Goal: Task Accomplishment & Management: Complete application form

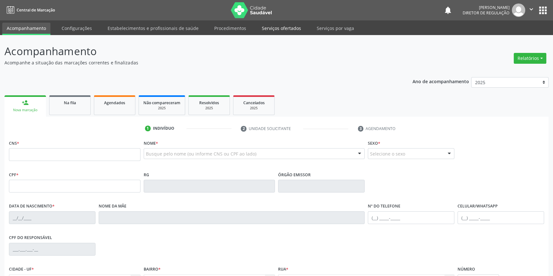
click at [292, 34] on link "Serviços ofertados" at bounding box center [281, 28] width 48 height 11
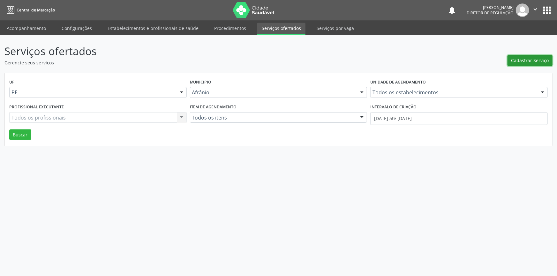
click at [533, 65] on button "Cadastrar Serviço" at bounding box center [529, 60] width 45 height 11
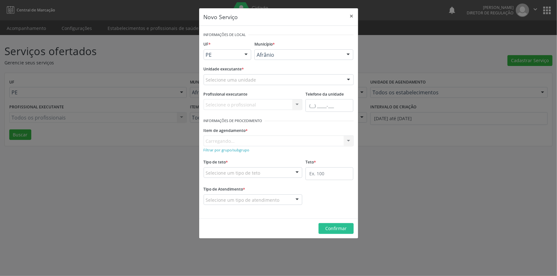
click at [259, 79] on div "Selecione uma unidade" at bounding box center [279, 79] width 150 height 11
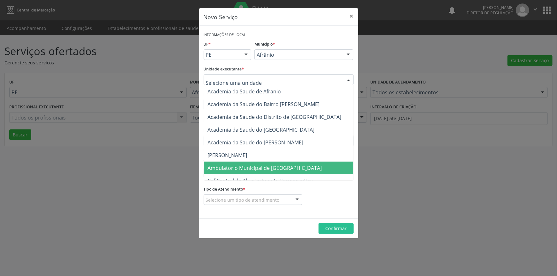
click at [245, 166] on span "Ambulatorio Municipal de [GEOGRAPHIC_DATA]" at bounding box center [265, 168] width 114 height 7
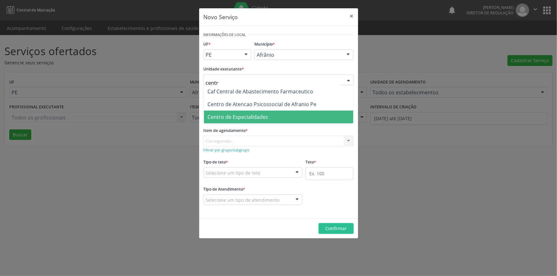
type input "centro"
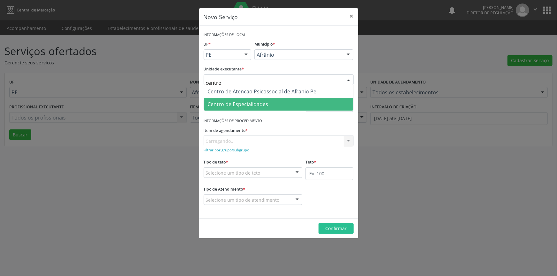
click at [265, 104] on span "Centro de Especialidades" at bounding box center [238, 104] width 61 height 7
click at [244, 140] on form "Informações de Local UF * PE BA PE Nenhum resultado encontrado para: " " Não há…" at bounding box center [279, 122] width 150 height 184
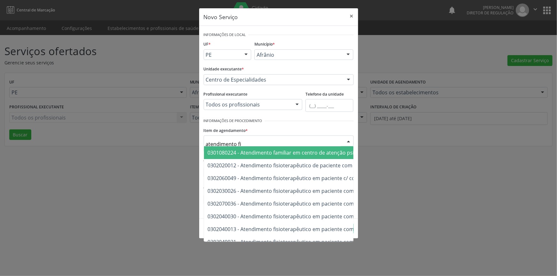
type input "atendimento fis"
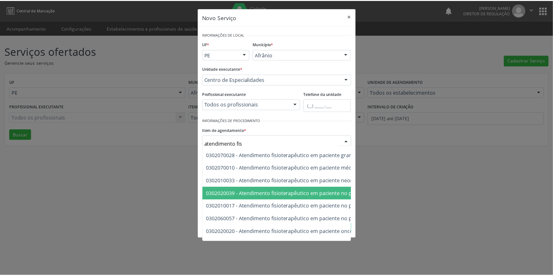
scroll to position [215, 0]
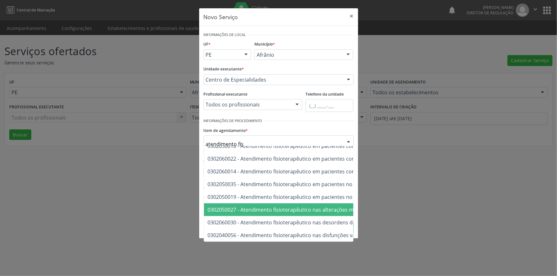
click at [274, 209] on span "0302050027 - Atendimento fisioterapêutico nas alterações motoras" at bounding box center [385, 210] width 363 height 13
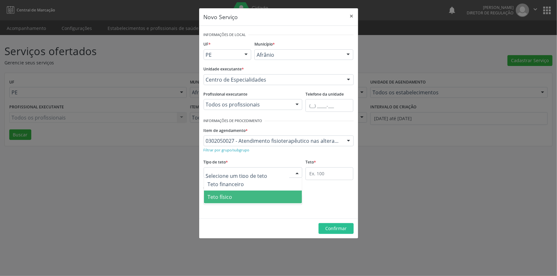
click at [243, 200] on span "Teto físico" at bounding box center [253, 197] width 98 height 13
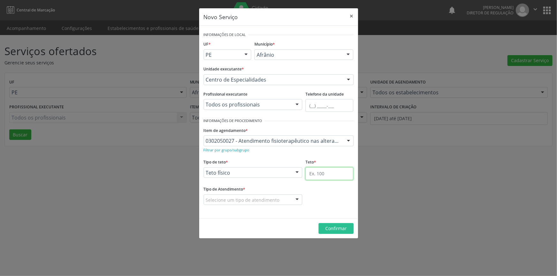
click at [316, 175] on input "text" at bounding box center [329, 174] width 48 height 13
type input "1"
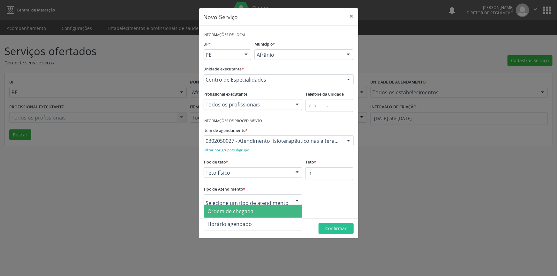
click at [251, 215] on span "Ordem de chegada" at bounding box center [253, 211] width 98 height 13
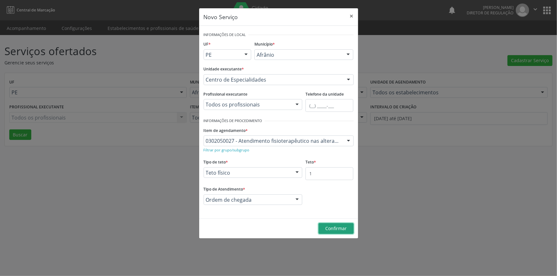
click at [329, 224] on button "Confirmar" at bounding box center [336, 228] width 35 height 11
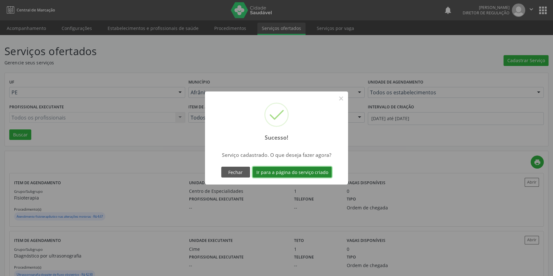
click at [304, 168] on button "Ir para a página do serviço criado" at bounding box center [291, 172] width 79 height 11
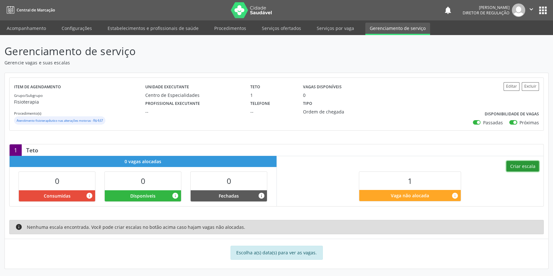
click at [535, 165] on button "Criar escala" at bounding box center [522, 166] width 33 height 11
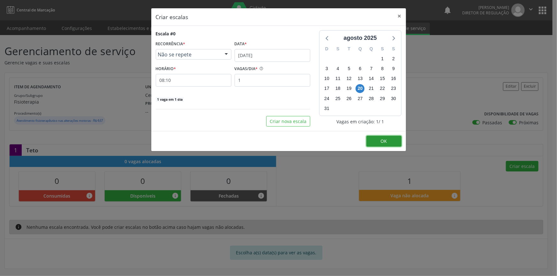
click at [377, 137] on button "OK" at bounding box center [383, 141] width 35 height 11
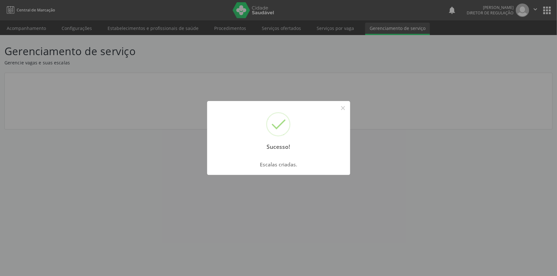
click at [184, 87] on div "Sucesso! × Escalas criadas. OK Cancel" at bounding box center [278, 138] width 557 height 276
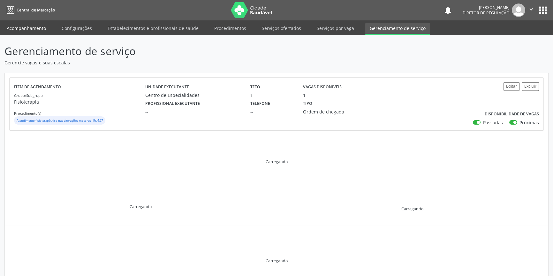
click at [14, 25] on link "Acompanhamento" at bounding box center [26, 28] width 48 height 11
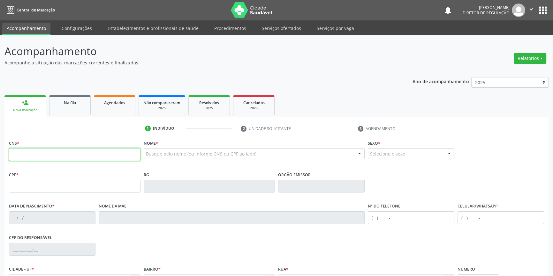
click at [57, 154] on input "text" at bounding box center [74, 154] width 131 height 13
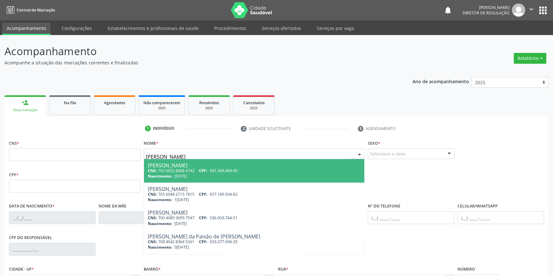
type input "[PERSON_NAME]"
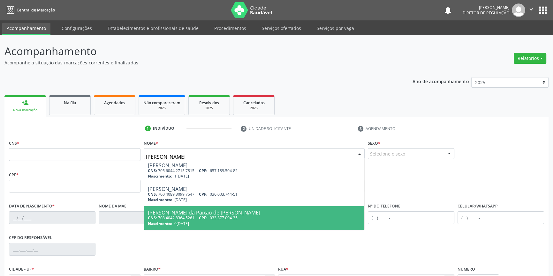
type input "708 4042 8364 5261"
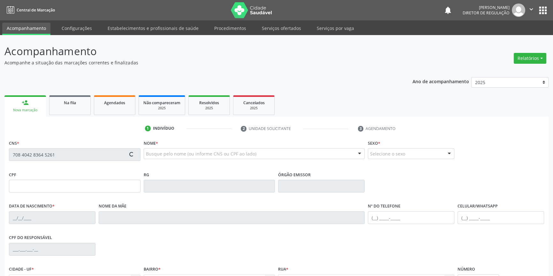
type input "033.377.094-35"
type input "0[DATE]"
type input "[PERSON_NAME]"
type input "[PHONE_NUMBER]"
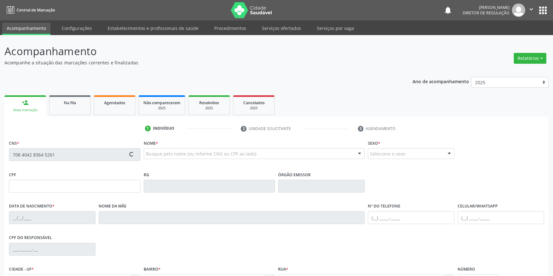
type input "S/N"
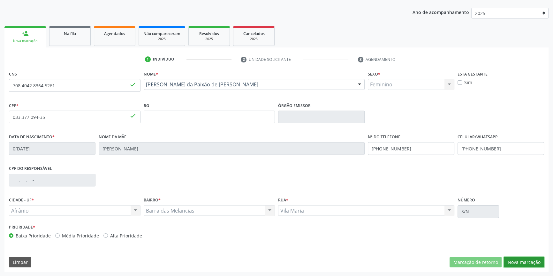
click at [520, 263] on button "Nova marcação" at bounding box center [524, 262] width 40 height 11
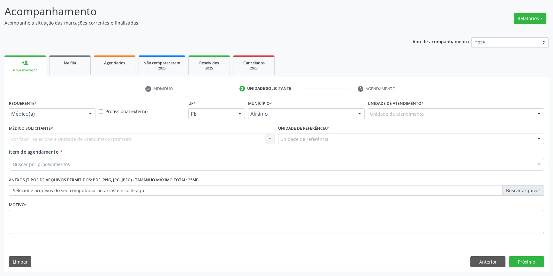
scroll to position [39, 0]
click at [408, 118] on div "Unidade de atendimento" at bounding box center [456, 114] width 176 height 11
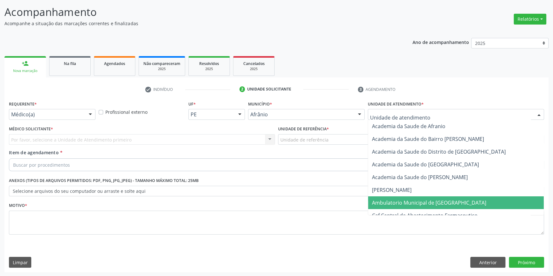
click at [399, 205] on span "Ambulatorio Municipal de [GEOGRAPHIC_DATA]" at bounding box center [429, 202] width 114 height 7
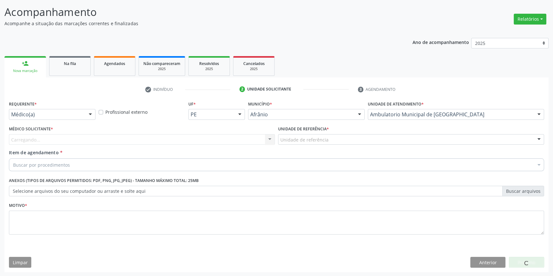
click at [303, 134] on div "Unidade de referência" at bounding box center [411, 139] width 266 height 11
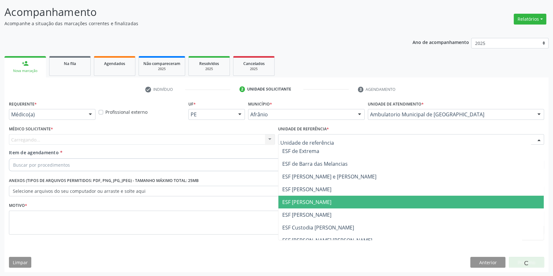
drag, startPoint x: 313, startPoint y: 205, endPoint x: 176, endPoint y: 150, distance: 148.5
click at [312, 204] on span "ESF [PERSON_NAME]" at bounding box center [410, 202] width 265 height 13
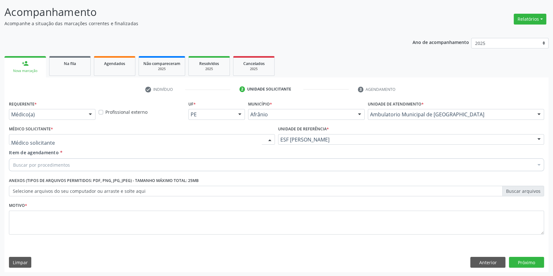
click at [153, 143] on div at bounding box center [142, 139] width 266 height 11
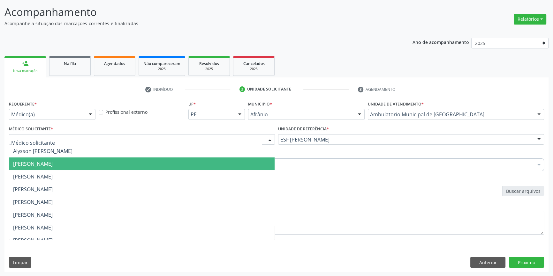
click at [53, 165] on span "[PERSON_NAME]" at bounding box center [33, 164] width 40 height 7
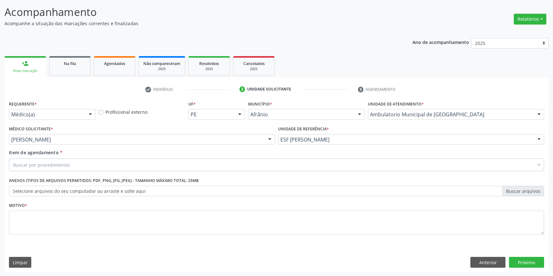
click at [70, 165] on div "Buscar por procedimentos" at bounding box center [276, 165] width 535 height 13
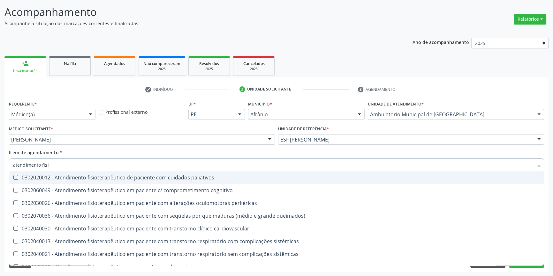
type input "atendimento fisio"
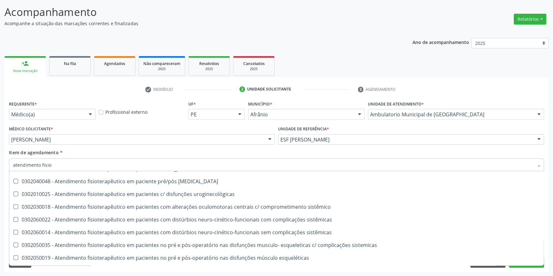
scroll to position [212, 0]
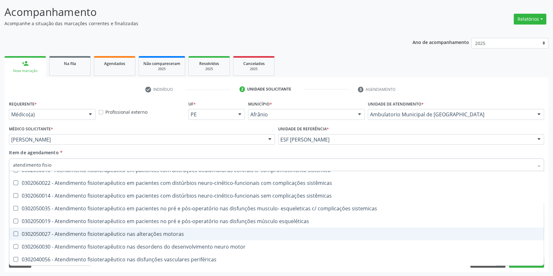
click at [161, 232] on div "0302050027 - Atendimento fisioterapêutico nas alterações motoras" at bounding box center [276, 234] width 527 height 5
checkbox motoras "true"
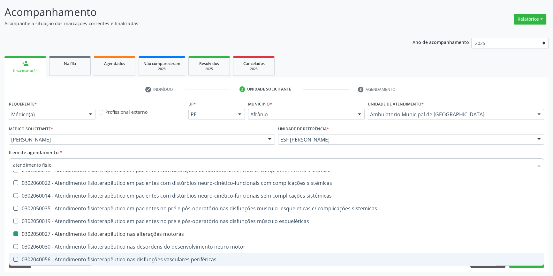
click at [471, 273] on div "Acompanhamento Acompanhe a situação das marcações correntes e finalizadas Relat…" at bounding box center [276, 136] width 553 height 281
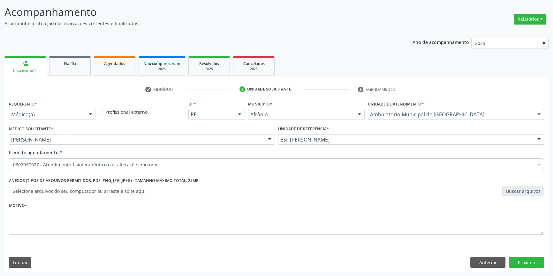
scroll to position [0, 0]
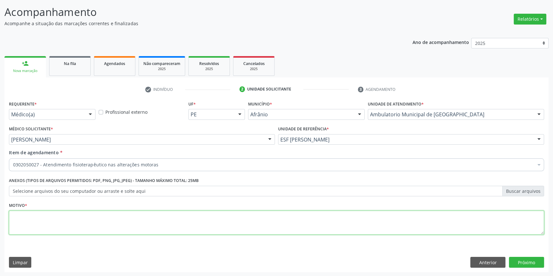
click at [236, 226] on textarea at bounding box center [276, 223] width 535 height 24
type textarea "'"
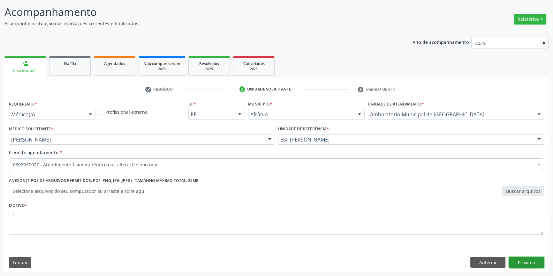
click at [529, 259] on button "Próximo" at bounding box center [526, 262] width 35 height 11
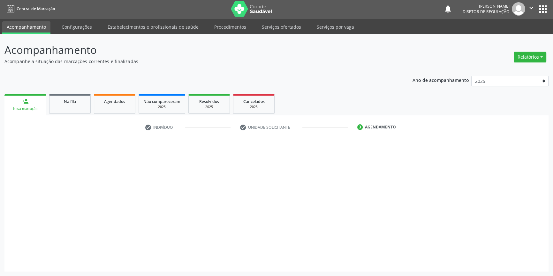
scroll to position [1, 0]
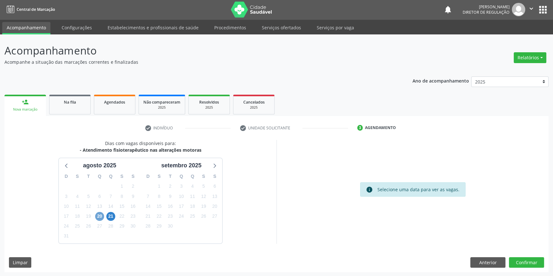
click at [102, 218] on span "20" at bounding box center [99, 216] width 9 height 9
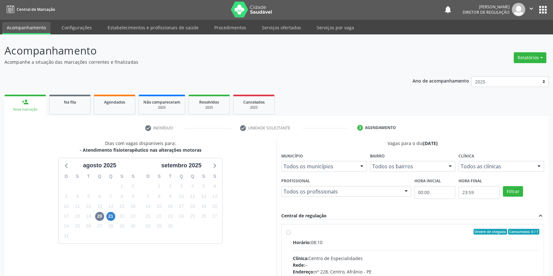
click at [300, 237] on label "Ordem de chegada Consumidos: 0 / 1 Horário: 08:10 Clínica: Centro de Especialid…" at bounding box center [416, 278] width 246 height 98
click at [290, 235] on input "Ordem de chegada Consumidos: 0 / 1 Horário: 08:10 Clínica: Centro de Especialid…" at bounding box center [288, 232] width 4 height 6
radio input "true"
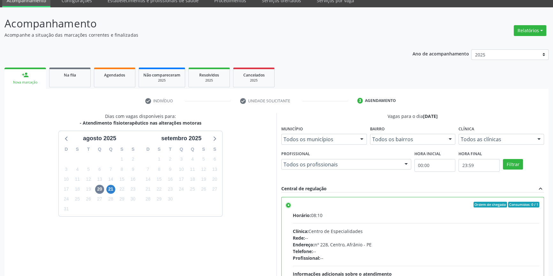
scroll to position [104, 0]
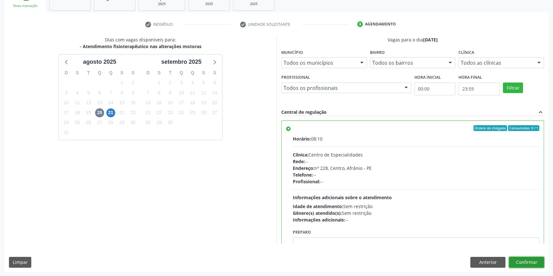
click at [523, 262] on button "Confirmar" at bounding box center [526, 262] width 35 height 11
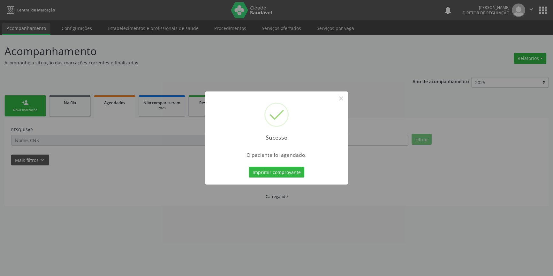
scroll to position [0, 0]
click at [276, 179] on div "Sucesso × O paciente foi agendado. Imprimir comprovante Cancel" at bounding box center [278, 138] width 143 height 93
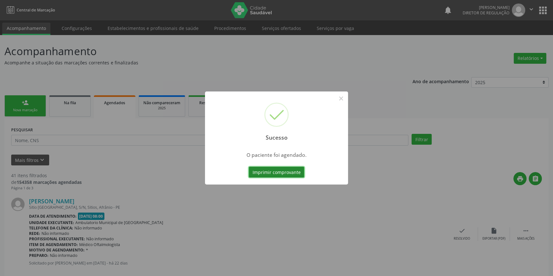
click at [277, 175] on button "Imprimir comprovante" at bounding box center [277, 172] width 56 height 11
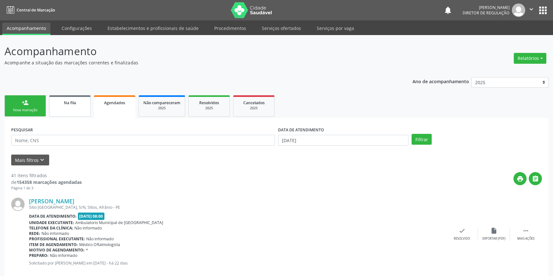
click at [75, 111] on link "Na fila" at bounding box center [69, 105] width 41 height 21
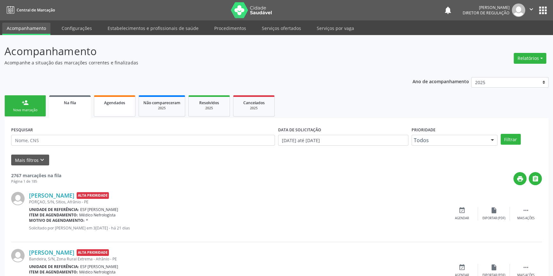
click at [110, 108] on link "Agendados" at bounding box center [114, 105] width 41 height 21
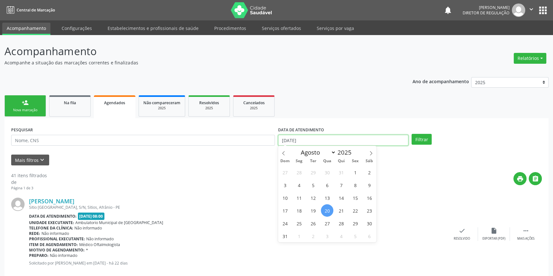
click at [302, 142] on input "[DATE]" at bounding box center [343, 140] width 130 height 11
click at [352, 175] on span "1" at bounding box center [355, 172] width 12 height 12
type input "0[DATE]"
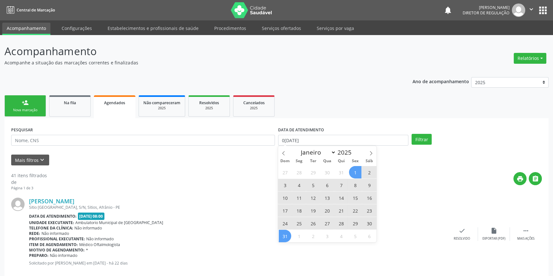
click at [286, 233] on span "31" at bounding box center [285, 236] width 12 height 12
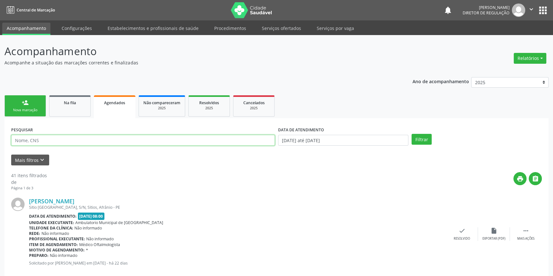
click at [92, 139] on input "text" at bounding box center [143, 140] width 264 height 11
type input "[PERSON_NAME]"
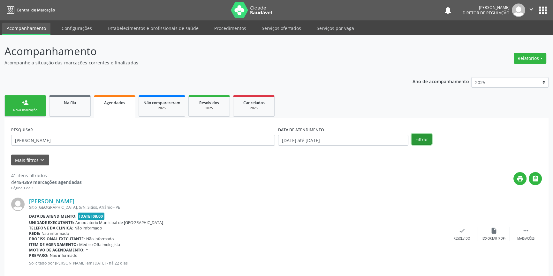
click at [419, 142] on button "Filtrar" at bounding box center [421, 139] width 20 height 11
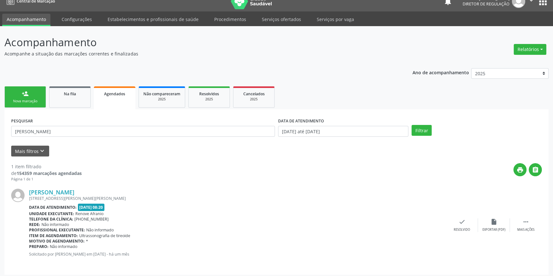
scroll to position [11, 0]
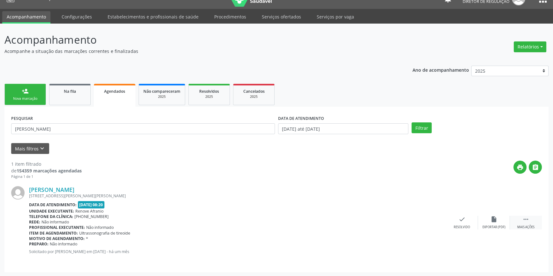
click at [526, 220] on icon "" at bounding box center [525, 219] width 7 height 7
click at [395, 223] on div "print Imprimir" at bounding box center [398, 223] width 32 height 14
click at [73, 92] on span "Na fila" at bounding box center [70, 91] width 12 height 5
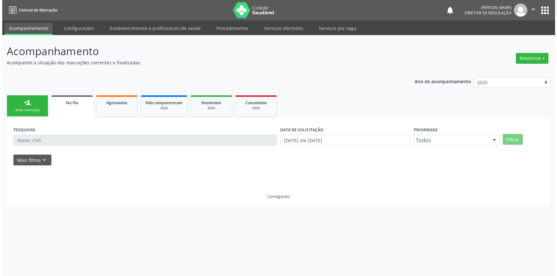
scroll to position [0, 0]
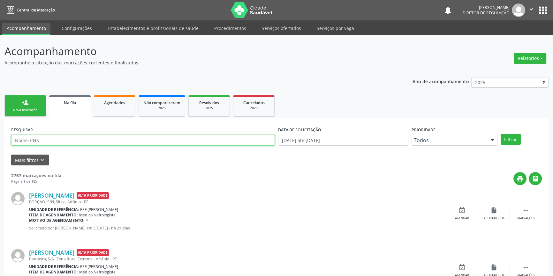
click at [73, 135] on input "text" at bounding box center [143, 140] width 264 height 11
type input "706003360391946"
click at [511, 140] on button "Filtrar" at bounding box center [510, 139] width 20 height 11
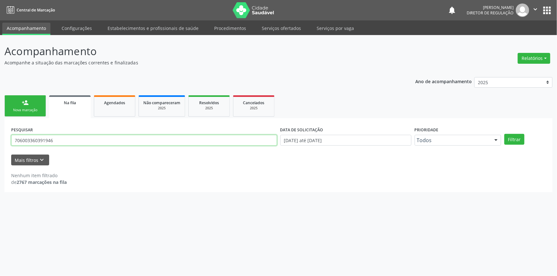
drag, startPoint x: 101, startPoint y: 144, endPoint x: 10, endPoint y: 142, distance: 90.3
click at [16, 143] on input "706003360391946" at bounding box center [144, 140] width 266 height 11
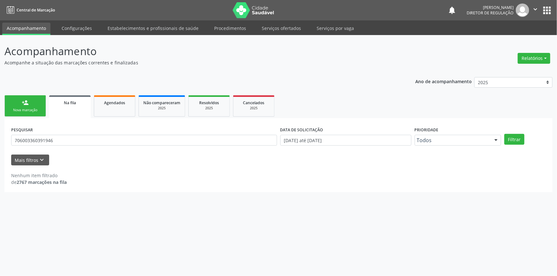
click at [33, 110] on div "Nova marcação" at bounding box center [25, 110] width 32 height 5
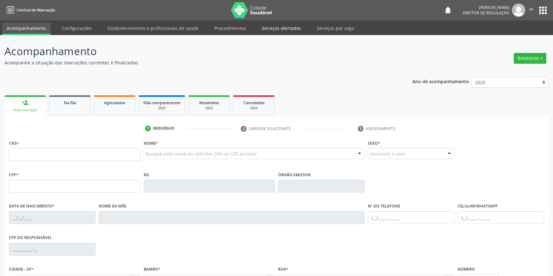
click at [272, 24] on link "Serviços ofertados" at bounding box center [281, 28] width 48 height 11
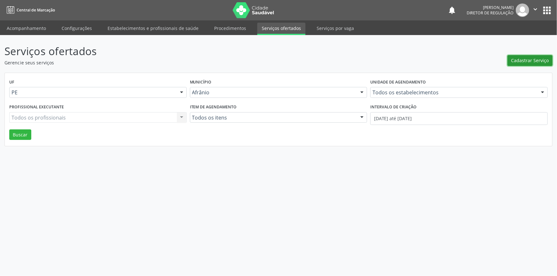
click at [533, 61] on span "Cadastrar Serviço" at bounding box center [530, 60] width 38 height 7
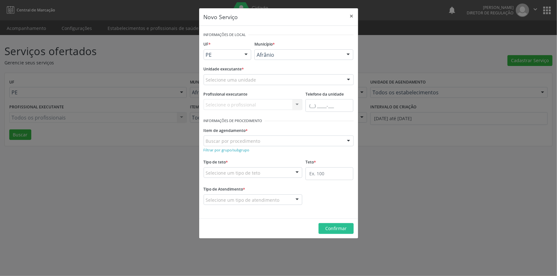
click at [267, 79] on div "Selecione uma unidade" at bounding box center [279, 79] width 150 height 11
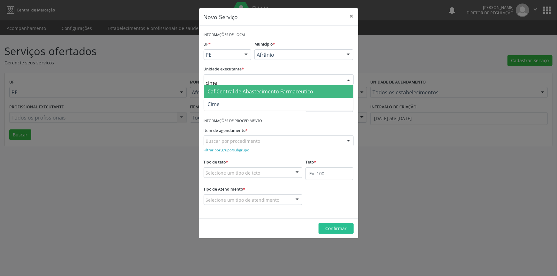
type input "cime"
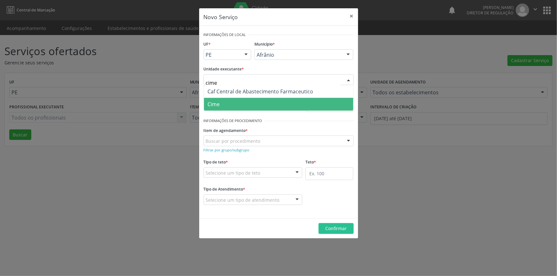
click at [243, 99] on span "Cime" at bounding box center [278, 104] width 149 height 13
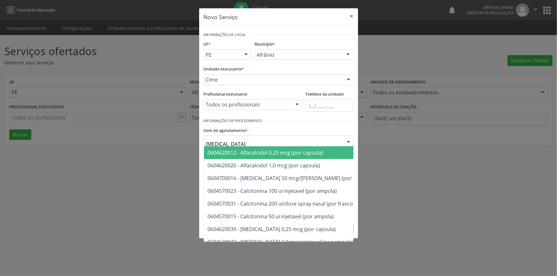
type input "calcan"
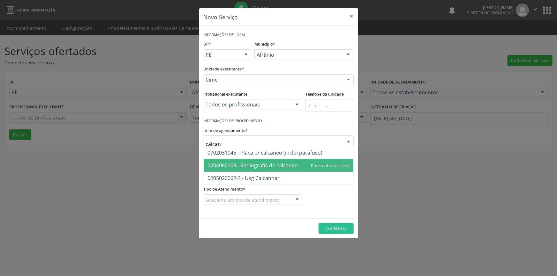
click at [270, 160] on span "0204060109 - Radiografia de calcaneo" at bounding box center [278, 165] width 149 height 13
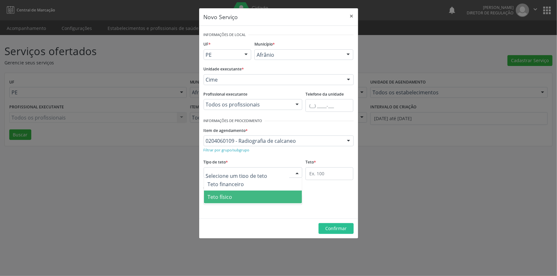
click at [236, 195] on span "Teto físico" at bounding box center [253, 197] width 98 height 13
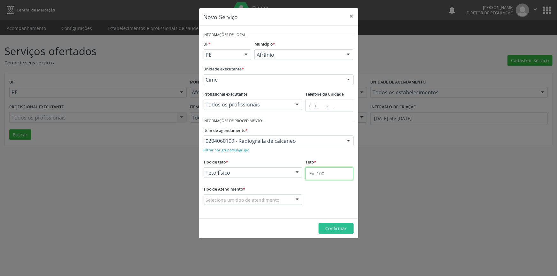
click at [328, 173] on input "text" at bounding box center [329, 174] width 48 height 13
type input "1"
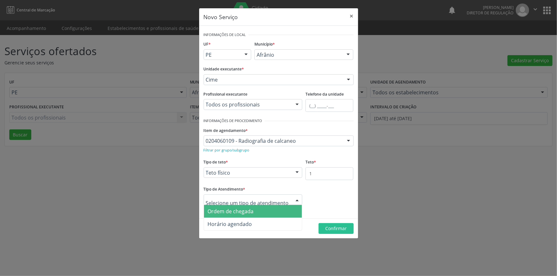
click at [252, 205] on div "Ordem de chegada Horário agendado Nenhum resultado encontrado para: " " Não há …" at bounding box center [253, 200] width 99 height 11
click at [242, 213] on span "Ordem de chegada" at bounding box center [231, 211] width 46 height 7
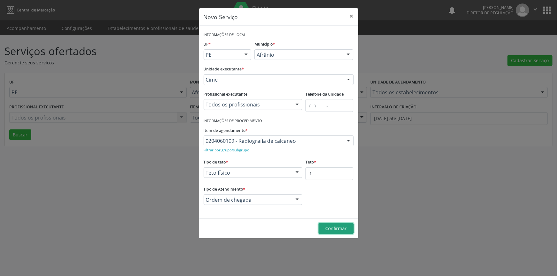
click at [335, 230] on span "Confirmar" at bounding box center [335, 229] width 21 height 6
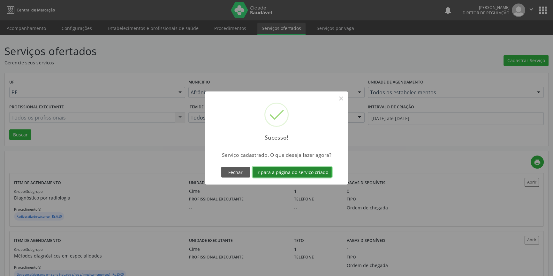
click at [292, 176] on button "Ir para a página do serviço criado" at bounding box center [291, 172] width 79 height 11
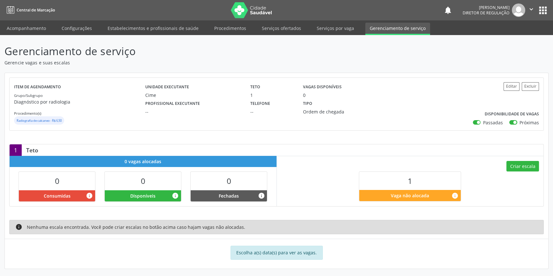
click at [524, 173] on div "Criar escala 1 Vaga não alocada info" at bounding box center [410, 181] width 267 height 50
click at [523, 169] on button "Criar escala" at bounding box center [522, 166] width 33 height 11
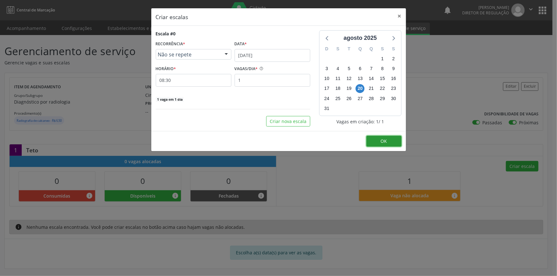
click at [376, 139] on button "OK" at bounding box center [383, 141] width 35 height 11
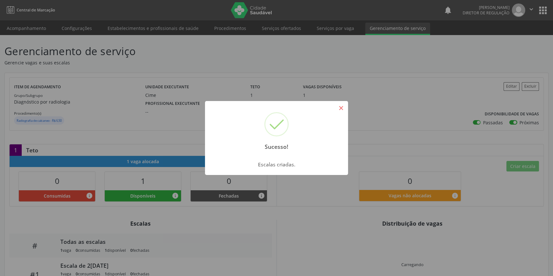
click at [338, 107] on button "×" at bounding box center [340, 108] width 11 height 11
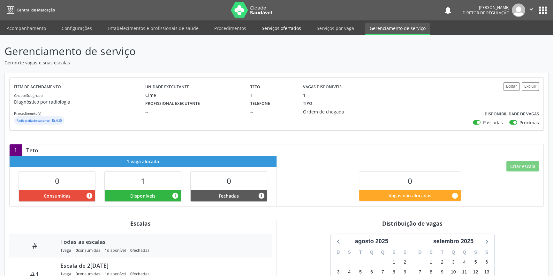
click at [276, 33] on link "Serviços ofertados" at bounding box center [281, 28] width 48 height 11
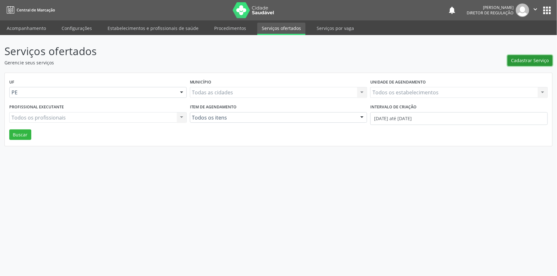
click at [513, 57] on span "Cadastrar Serviço" at bounding box center [530, 60] width 38 height 7
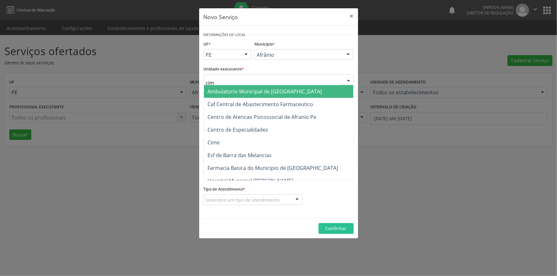
type input "cime"
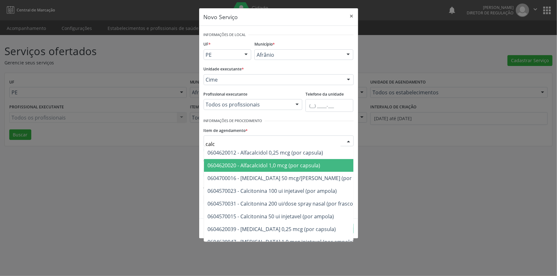
type input "[MEDICAL_DATA]"
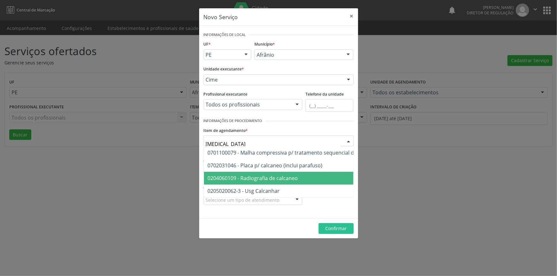
click at [270, 180] on span "0204060109 - Radiografia de calcaneo" at bounding box center [253, 178] width 90 height 7
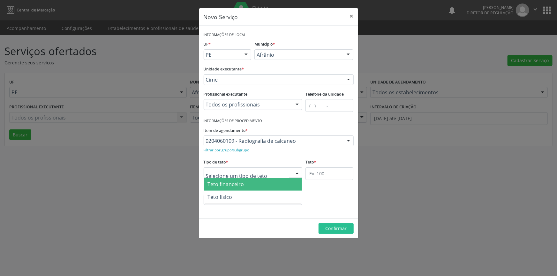
click at [263, 173] on div at bounding box center [253, 173] width 99 height 11
click at [259, 190] on span "Teto financeiro" at bounding box center [253, 184] width 98 height 13
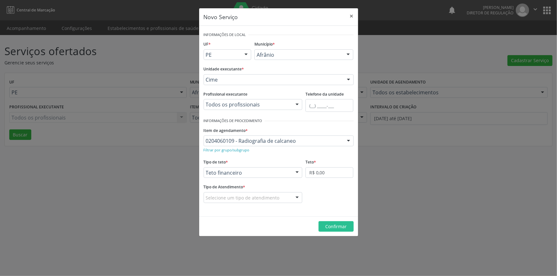
click at [264, 168] on div "Teto financeiro" at bounding box center [253, 173] width 99 height 11
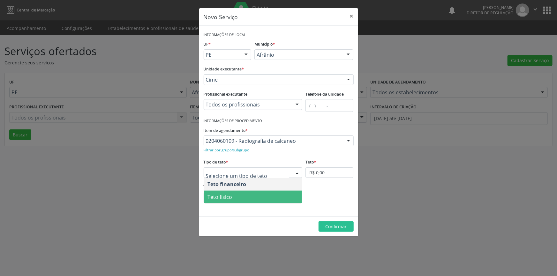
click at [254, 196] on span "Teto físico" at bounding box center [253, 197] width 98 height 13
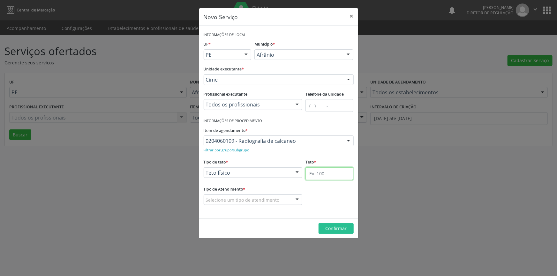
click at [324, 175] on input "text" at bounding box center [329, 174] width 48 height 13
type input "5"
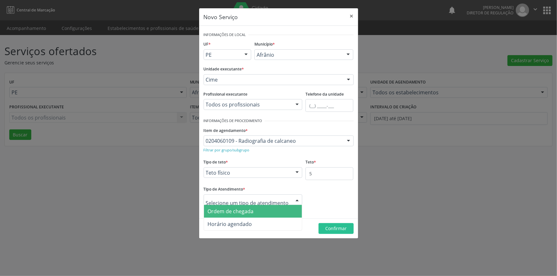
click at [295, 202] on div at bounding box center [297, 200] width 10 height 11
click at [245, 214] on span "Ordem de chegada" at bounding box center [231, 211] width 46 height 7
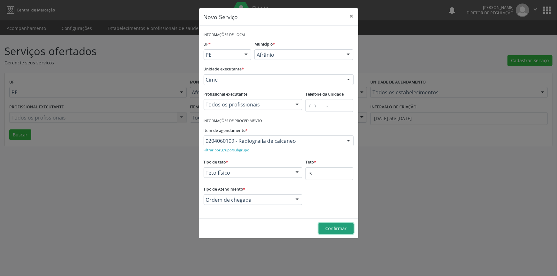
click at [331, 227] on span "Confirmar" at bounding box center [335, 229] width 21 height 6
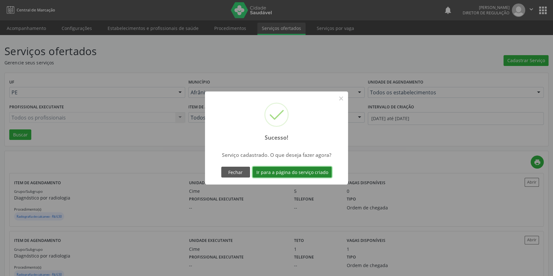
click at [309, 173] on button "Ir para a página do serviço criado" at bounding box center [291, 172] width 79 height 11
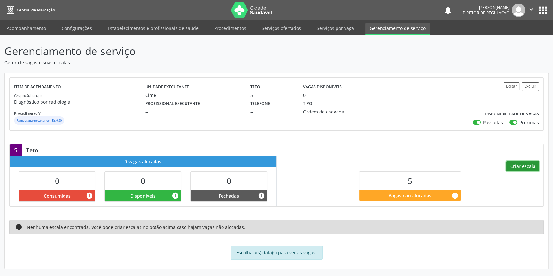
click at [511, 166] on button "Criar escala" at bounding box center [522, 166] width 33 height 11
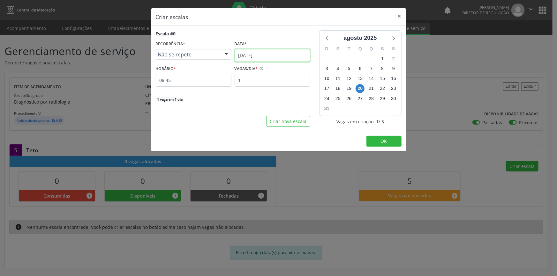
click at [248, 57] on input "[DATE]" at bounding box center [273, 55] width 76 height 13
click at [184, 117] on div "Criar nova escala" at bounding box center [233, 121] width 154 height 11
drag, startPoint x: 252, startPoint y: 83, endPoint x: 218, endPoint y: 83, distance: 34.8
click at [218, 83] on div "HORÁRIO * 08:45 VAGAS/DIA * 1" at bounding box center [233, 75] width 158 height 23
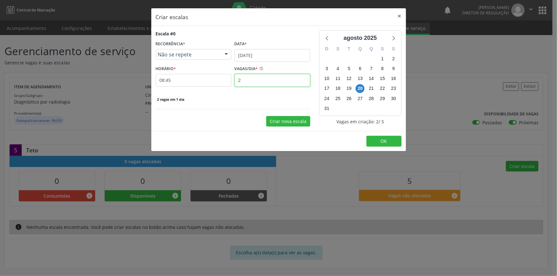
type input "2"
click at [281, 121] on button "Criar nova escala" at bounding box center [288, 121] width 44 height 11
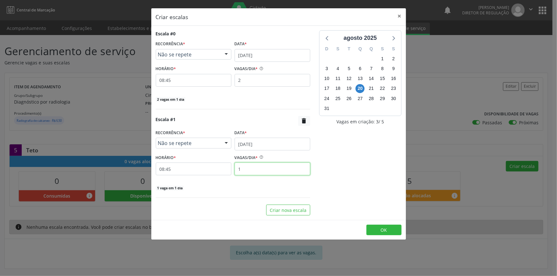
drag, startPoint x: 244, startPoint y: 168, endPoint x: 139, endPoint y: 163, distance: 106.1
click at [139, 163] on div "Criar escalas × Escala #0 RECORRÊNCIA * Não se repete Não se repete Diário/Sema…" at bounding box center [278, 138] width 557 height 276
type input "3"
click at [381, 231] on span "OK" at bounding box center [384, 230] width 6 height 6
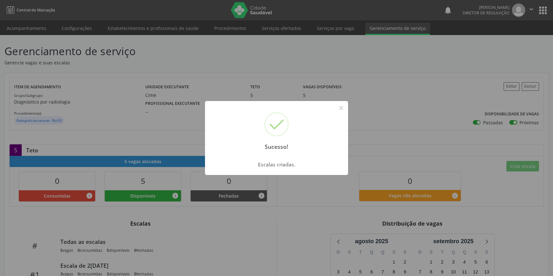
click at [159, 27] on div "Sucesso! × Escalas criadas. OK Cancel" at bounding box center [276, 138] width 553 height 276
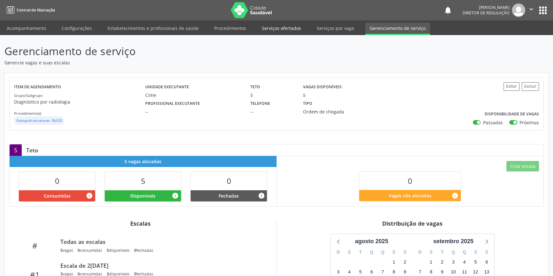
click at [285, 31] on link "Serviços ofertados" at bounding box center [281, 28] width 48 height 11
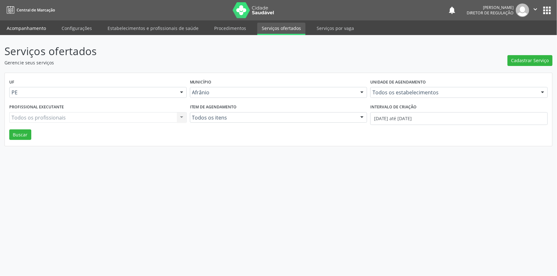
click at [36, 33] on link "Acompanhamento" at bounding box center [26, 28] width 48 height 11
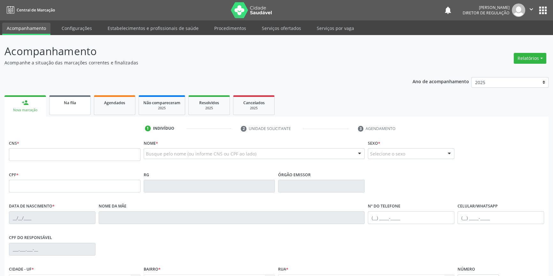
click at [77, 110] on link "Na fila" at bounding box center [69, 105] width 41 height 20
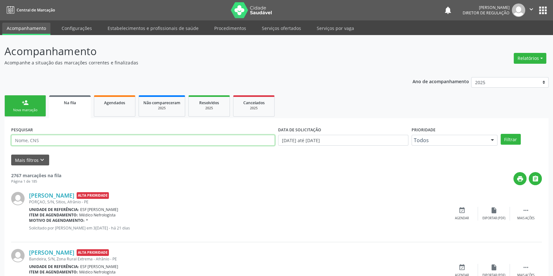
click at [71, 141] on input "text" at bounding box center [143, 140] width 264 height 11
type input "706306765186078"
click at [517, 138] on button "Filtrar" at bounding box center [510, 139] width 20 height 11
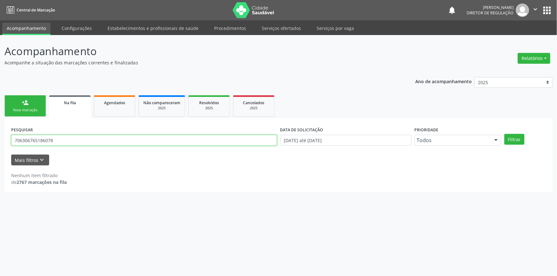
click at [43, 140] on input "706306765186078" at bounding box center [144, 140] width 266 height 11
click at [60, 140] on input "706306765186078" at bounding box center [144, 140] width 266 height 11
click at [54, 141] on input "706306765186078" at bounding box center [144, 140] width 266 height 11
drag, startPoint x: 54, startPoint y: 141, endPoint x: 0, endPoint y: 146, distance: 54.2
click at [0, 146] on div "Acompanhamento Acompanhe a situação das marcações correntes e finalizadas Relat…" at bounding box center [278, 155] width 557 height 241
